Goal: Information Seeking & Learning: Learn about a topic

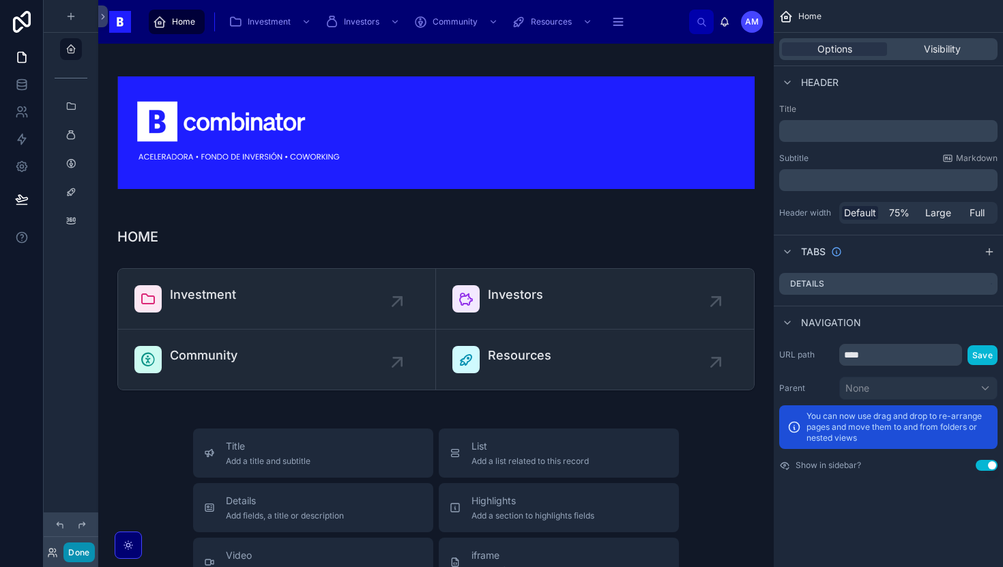
click at [81, 545] on button "Done" at bounding box center [78, 552] width 31 height 20
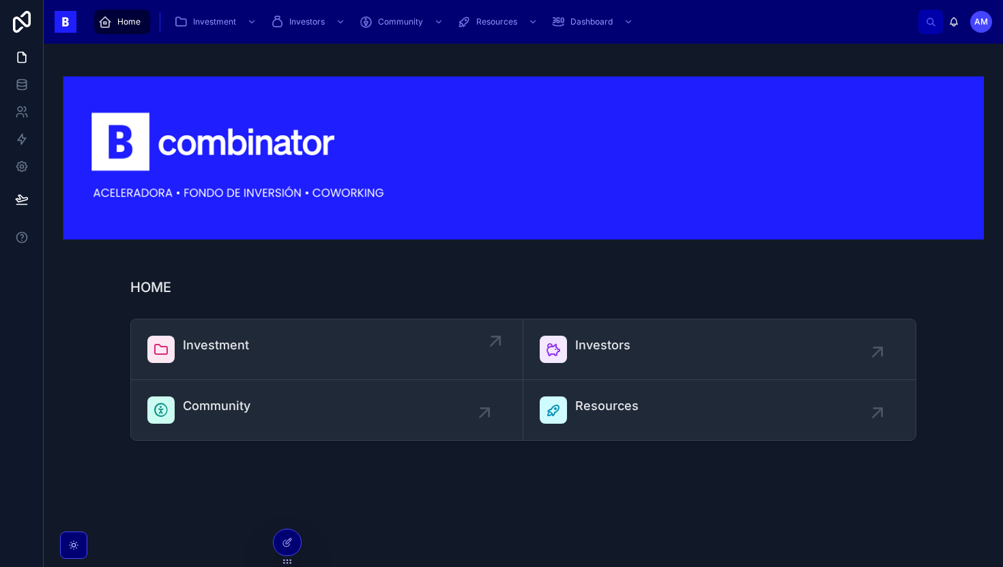
click at [272, 336] on div "Investment" at bounding box center [326, 349] width 359 height 27
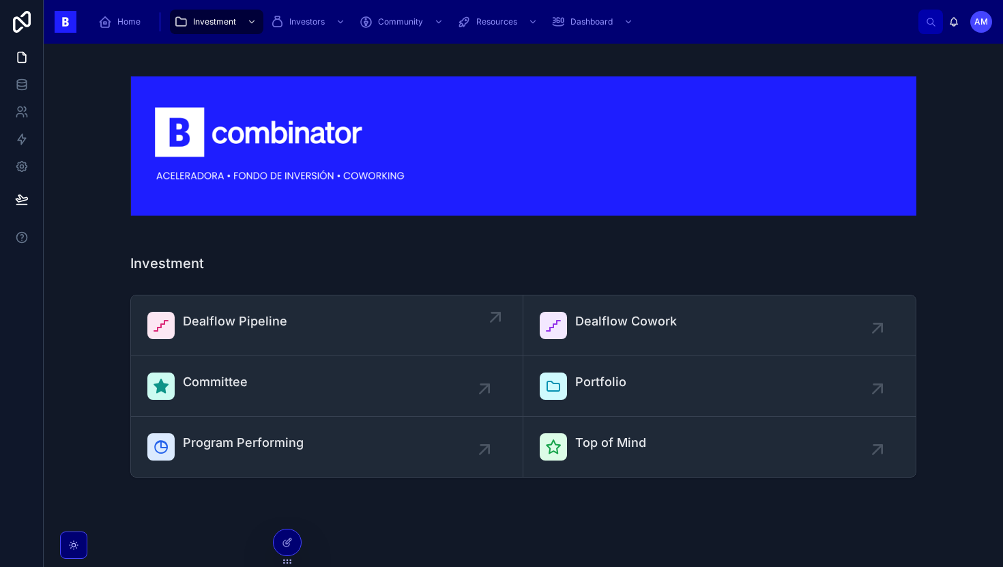
click at [274, 332] on div "Dealflow Pipeline" at bounding box center [235, 325] width 104 height 27
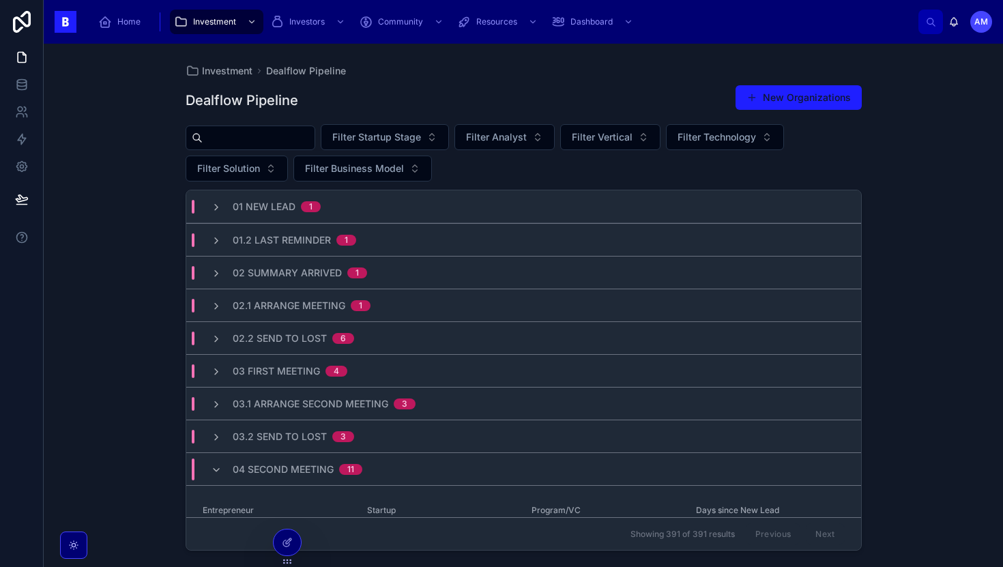
click at [220, 37] on div "Home Investment Investors Community Resources Dashboard AM [PERSON_NAME]" at bounding box center [523, 22] width 959 height 44
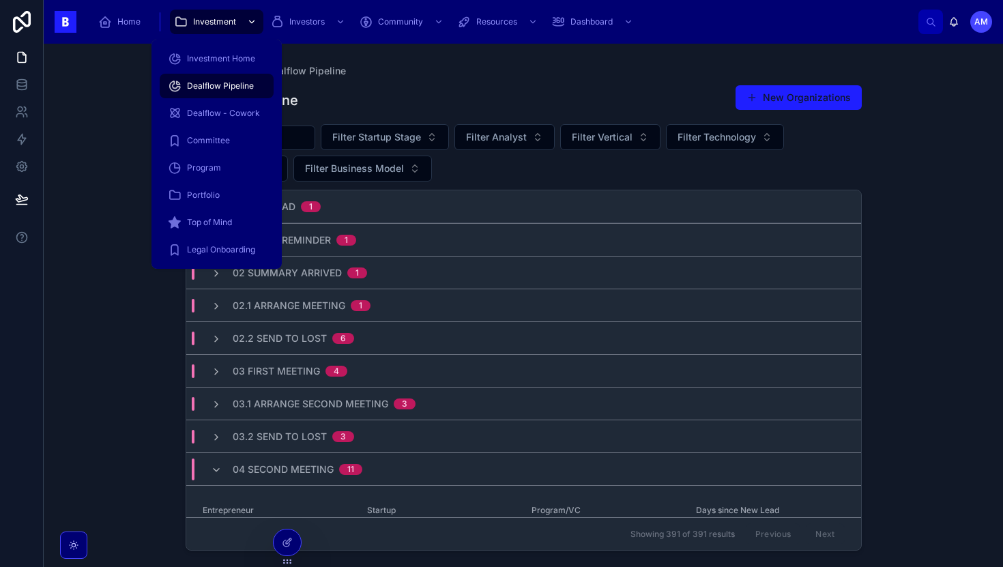
click at [221, 25] on span "Investment" at bounding box center [214, 21] width 43 height 11
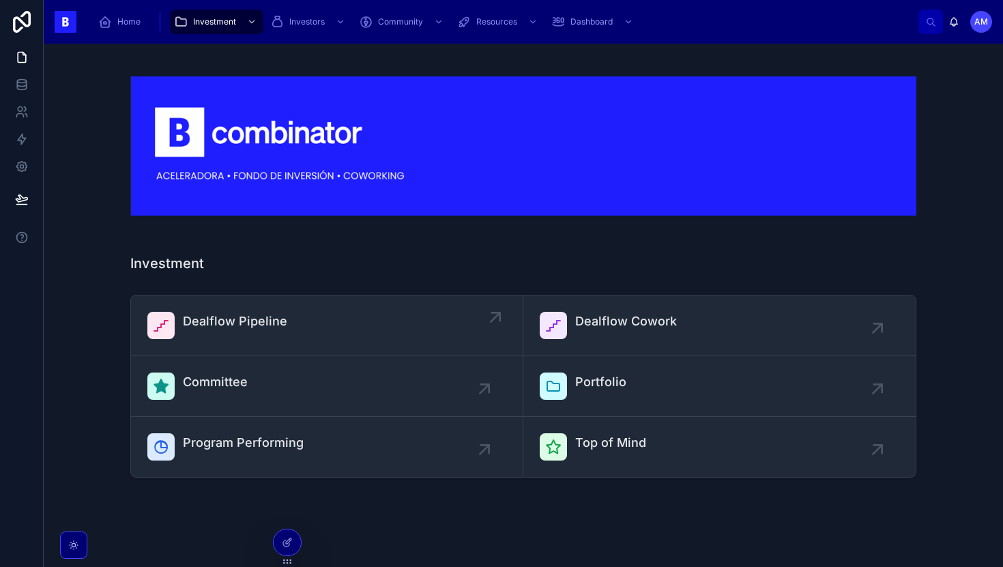
click at [235, 344] on link "Dealflow Pipeline" at bounding box center [327, 325] width 392 height 61
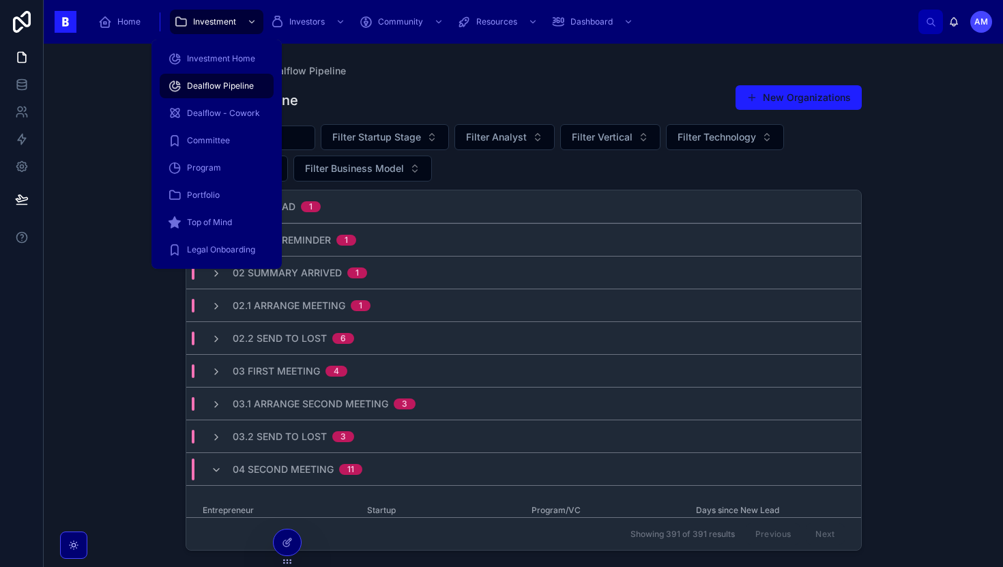
click at [121, 157] on div "Investment Dealflow Pipeline Dealflow Pipeline New Organizations Filter Startup…" at bounding box center [523, 305] width 959 height 523
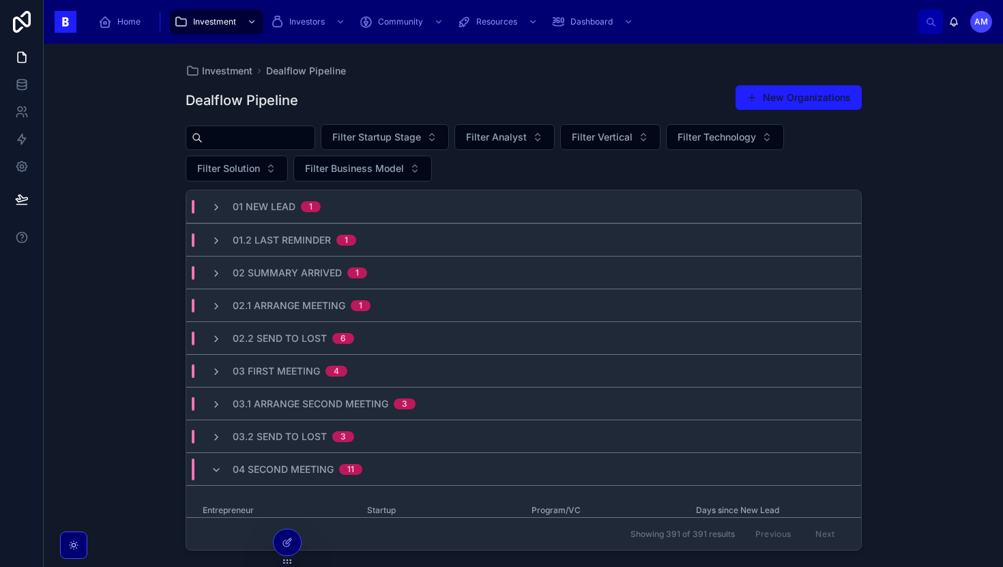
click at [309, 145] on input "text" at bounding box center [259, 137] width 112 height 19
type input "*******"
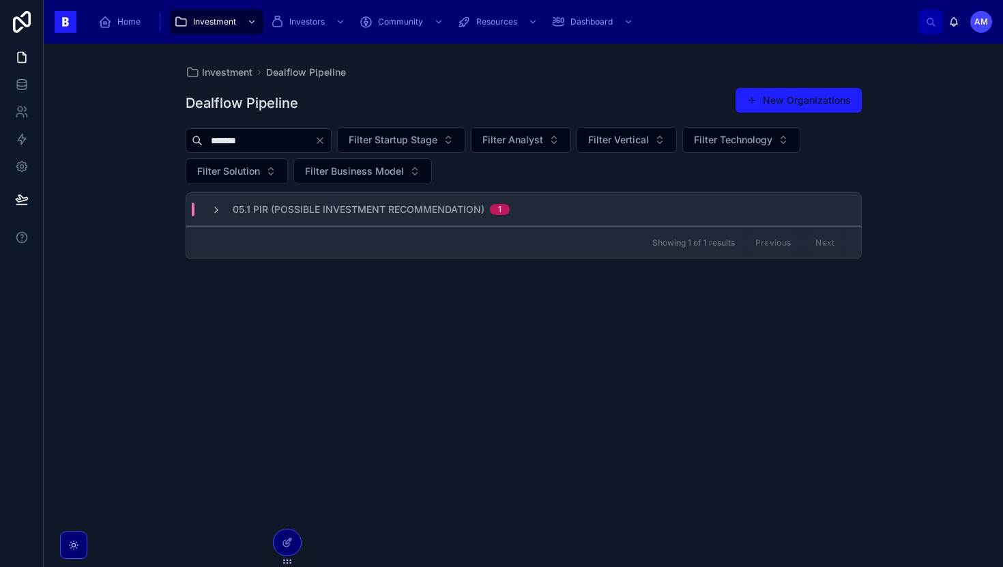
click at [285, 225] on div "05.1 PIR (Possible Investment Recommendation) 1" at bounding box center [523, 209] width 675 height 33
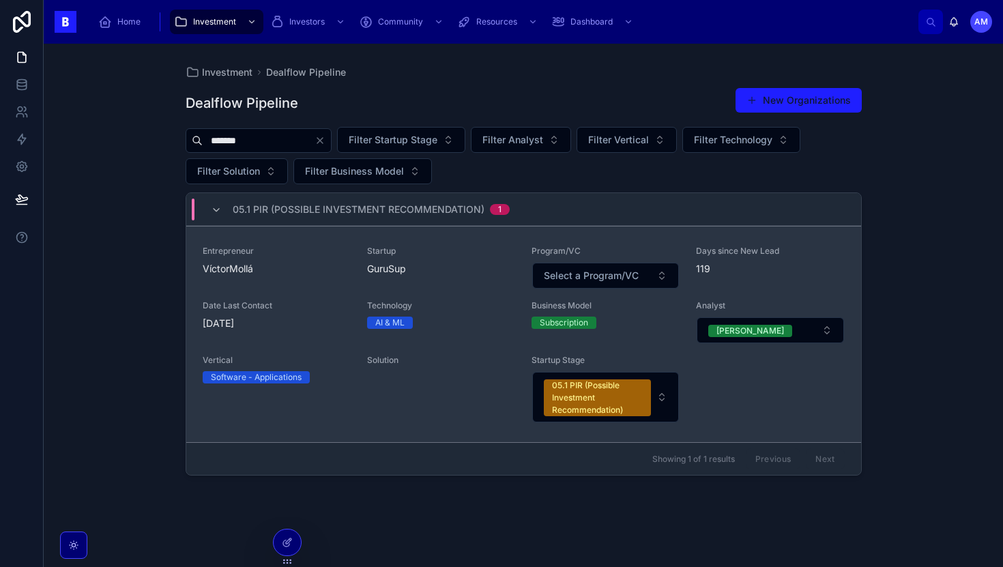
click at [278, 256] on span "Entrepreneur" at bounding box center [277, 251] width 148 height 11
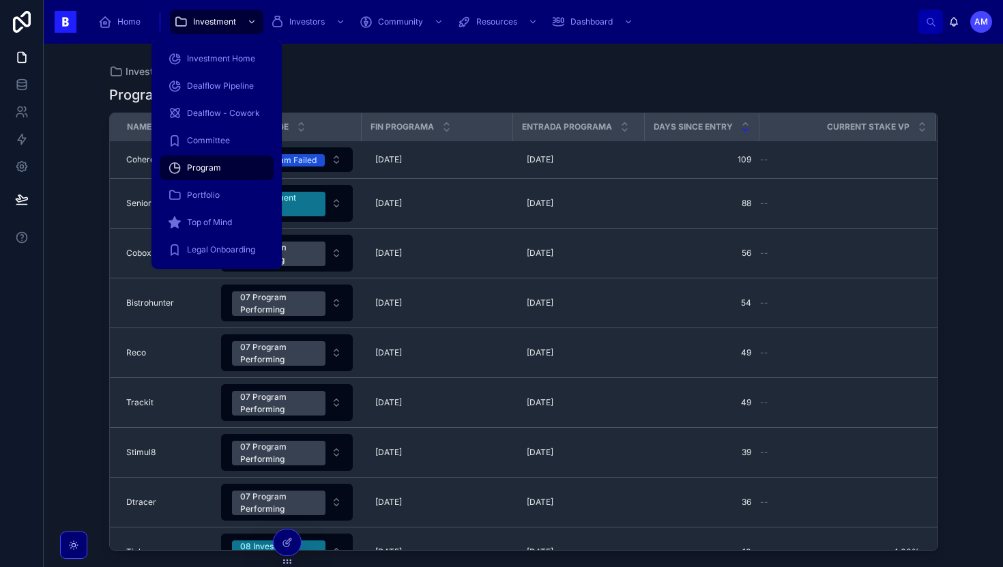
scroll to position [76, 0]
